Goal: Understand process/instructions

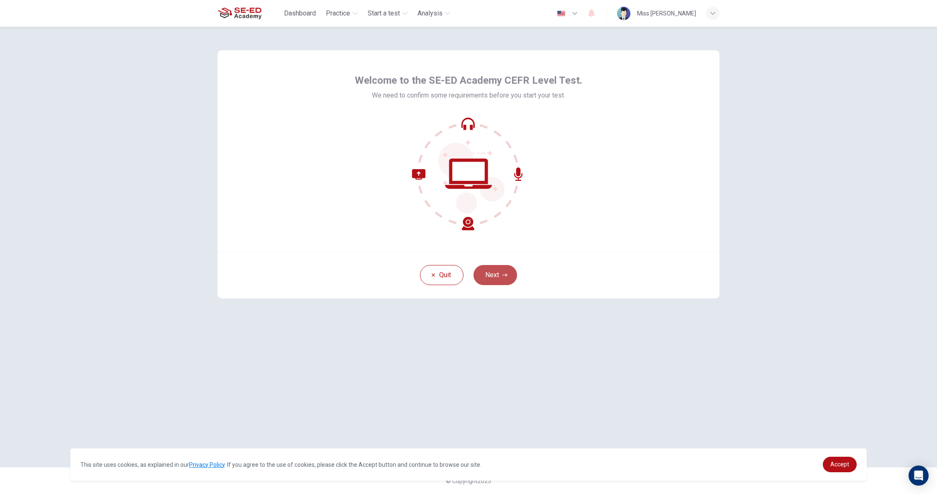
click at [509, 277] on button "Next" at bounding box center [496, 275] width 44 height 20
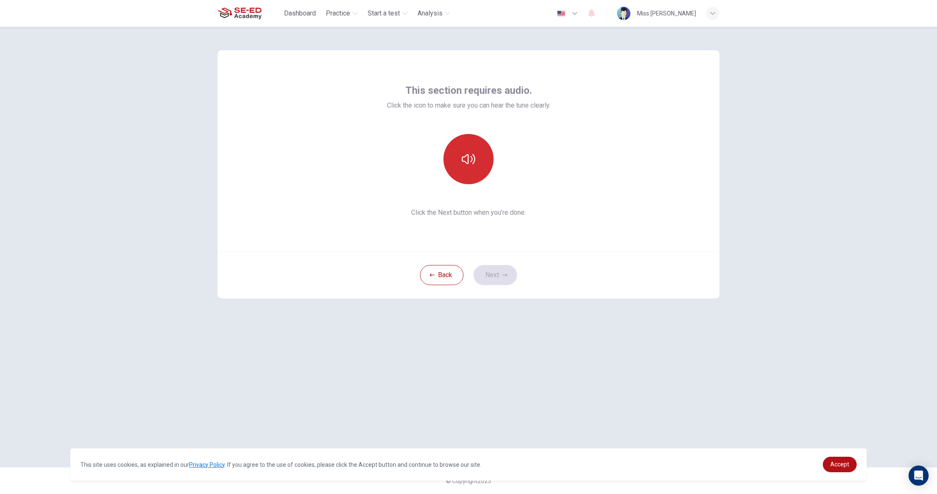
click at [475, 168] on button "button" at bounding box center [468, 159] width 50 height 50
click at [508, 277] on button "Next" at bounding box center [496, 275] width 44 height 20
click at [477, 159] on div "Record" at bounding box center [468, 159] width 50 height 50
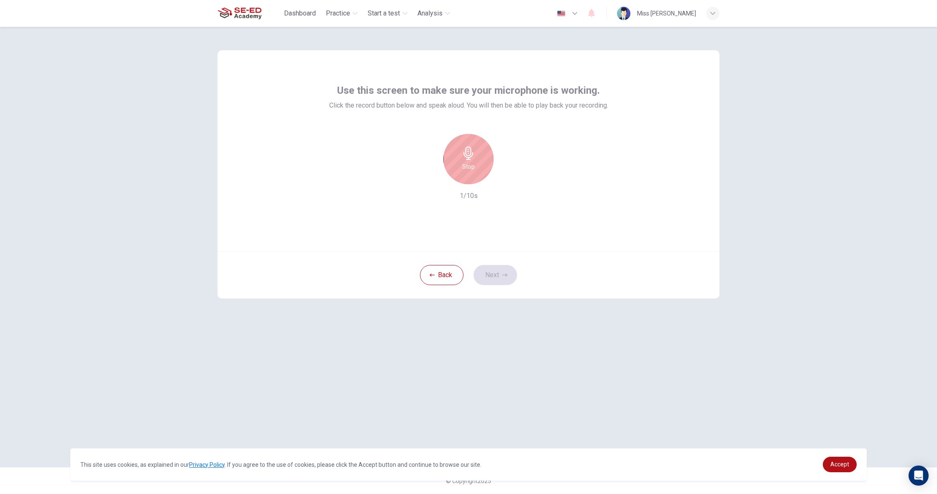
click at [477, 159] on div "Stop" at bounding box center [468, 159] width 50 height 50
click at [503, 177] on icon "button" at bounding box center [507, 177] width 8 height 8
click at [497, 278] on button "Next" at bounding box center [496, 275] width 44 height 20
